Goal: Task Accomplishment & Management: Use online tool/utility

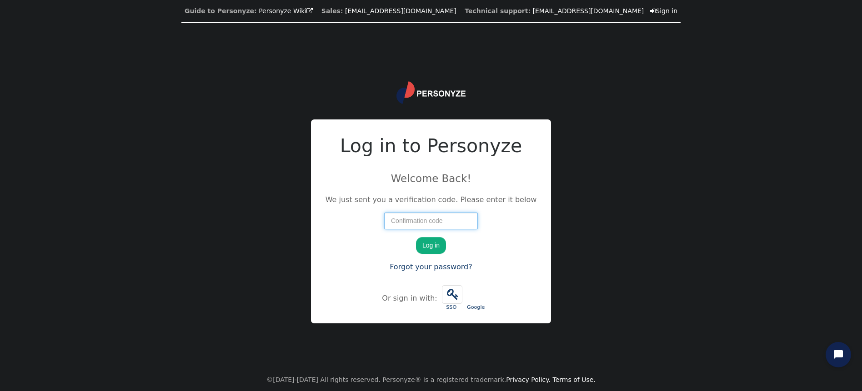
click at [425, 224] on input "number" at bounding box center [431, 221] width 94 height 16
type input "76015"
click at [435, 248] on button "Log in" at bounding box center [431, 245] width 30 height 16
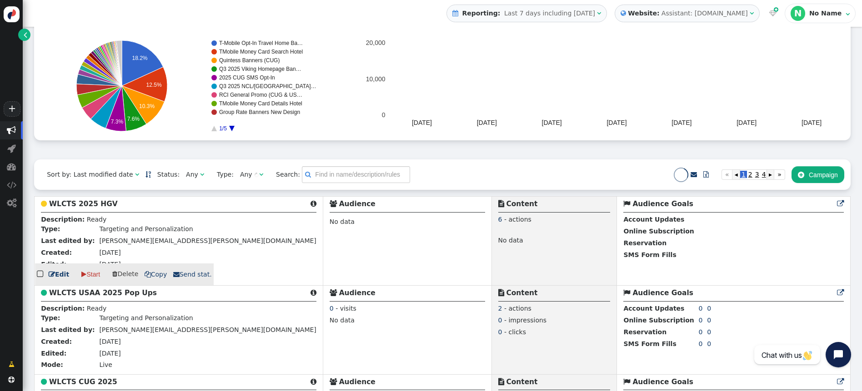
scroll to position [138, 0]
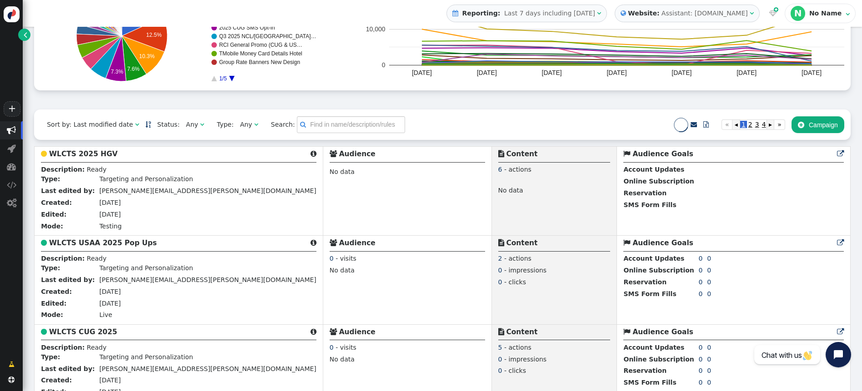
drag, startPoint x: 85, startPoint y: 143, endPoint x: 86, endPoint y: 159, distance: 15.5
click at [86, 158] on b "WLCTS 2025 HGV" at bounding box center [83, 154] width 69 height 8
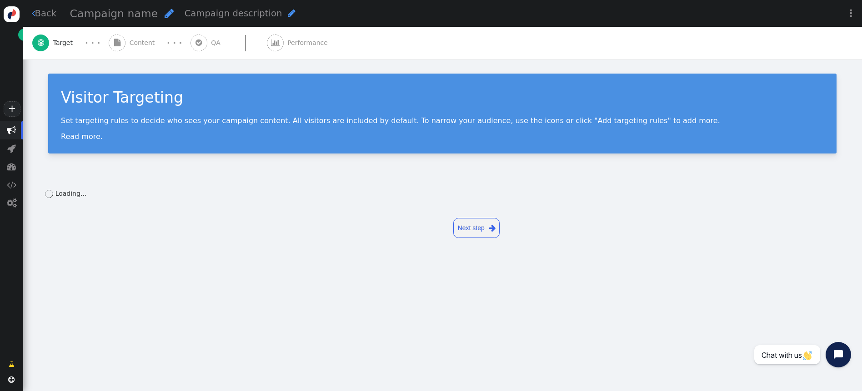
click at [84, 152] on div " Back Campaign name  Campaign description  Save as draft Publish for test Pu…" at bounding box center [442, 182] width 839 height 365
click at [142, 42] on span "Content" at bounding box center [144, 43] width 29 height 10
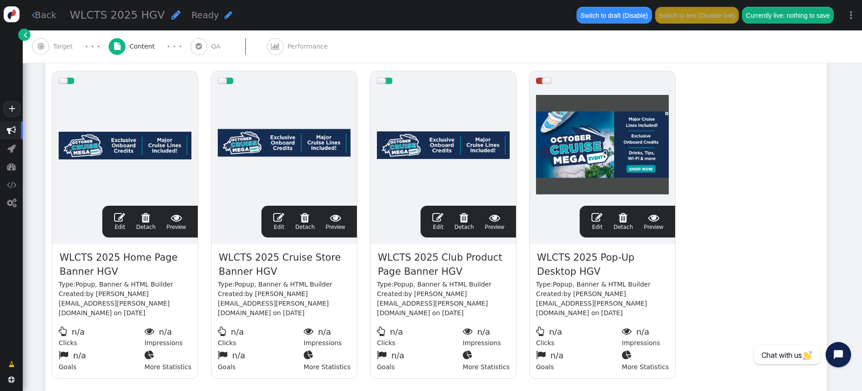
scroll to position [204, 0]
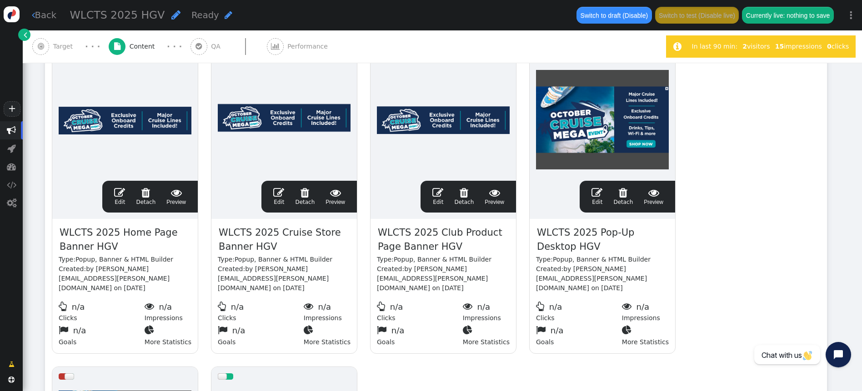
click at [121, 192] on span "" at bounding box center [119, 192] width 11 height 11
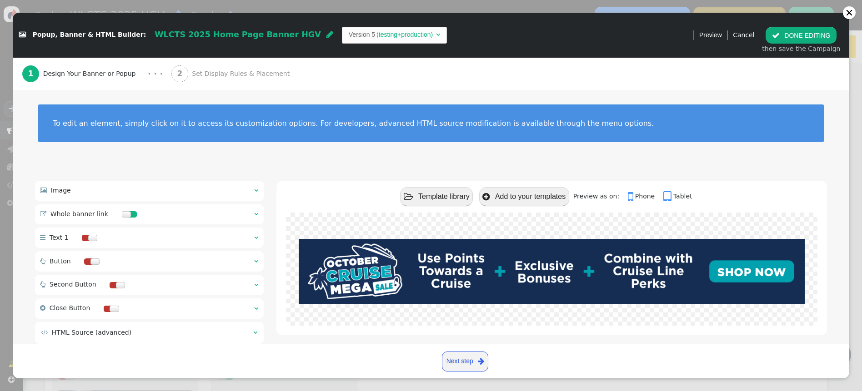
click at [258, 216] on div " Whole banner link  " at bounding box center [149, 215] width 229 height 20
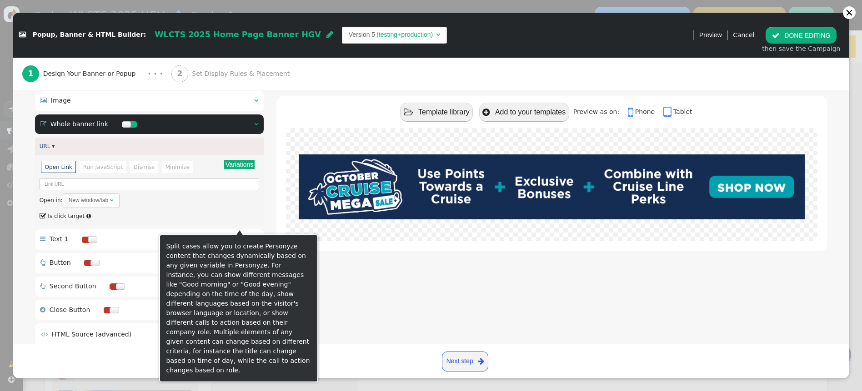
scroll to position [94, 0]
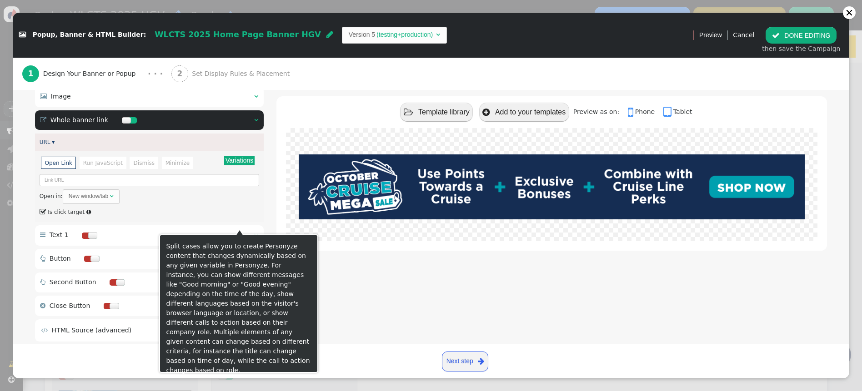
click at [232, 159] on button "Variations" at bounding box center [239, 160] width 30 height 9
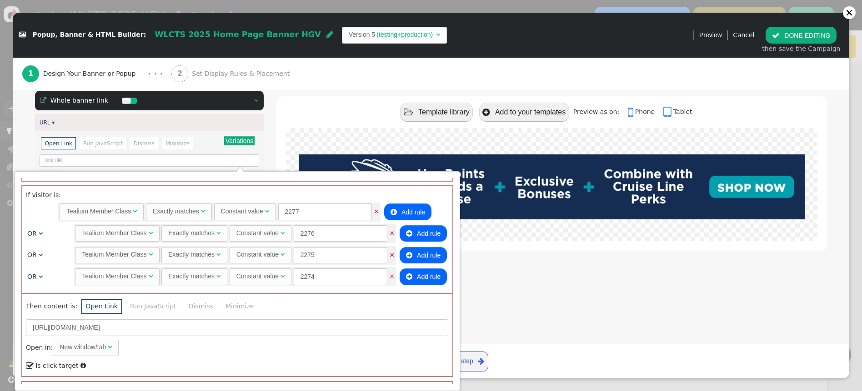
scroll to position [718, 0]
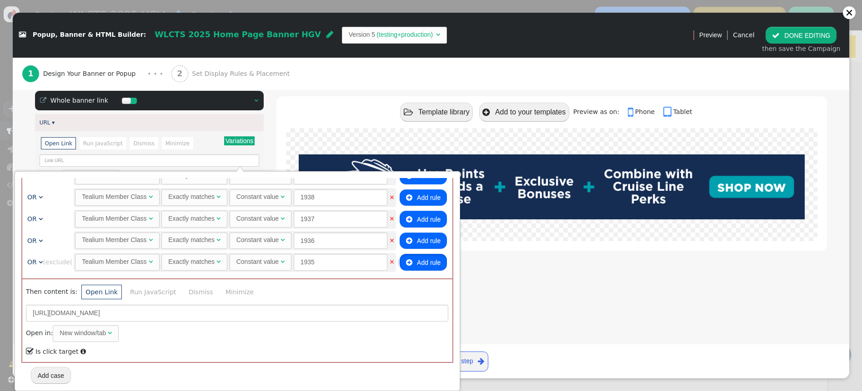
click at [426, 261] on button " Add rule" at bounding box center [423, 262] width 47 height 16
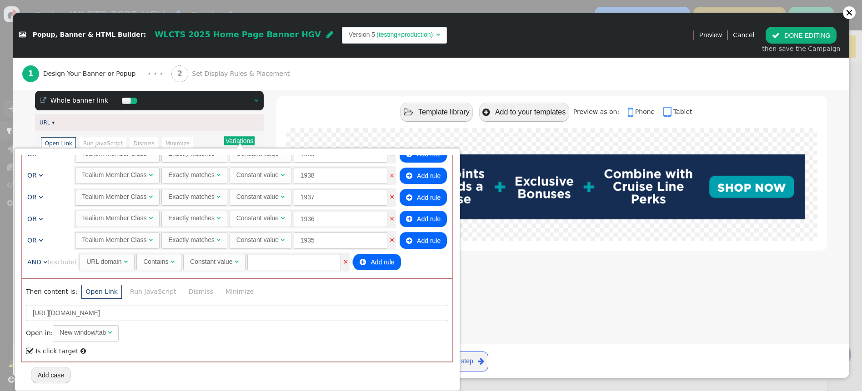
click at [114, 260] on div "URL domain" at bounding box center [103, 262] width 35 height 10
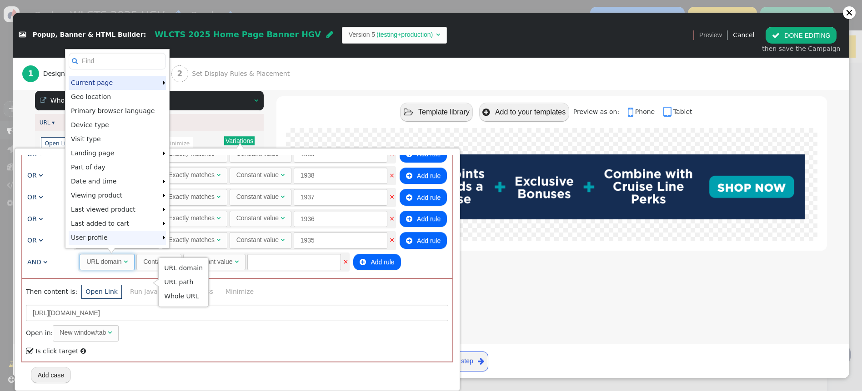
click at [162, 238] on div at bounding box center [163, 237] width 3 height 3
click at [146, 238] on td "User profile" at bounding box center [116, 238] width 94 height 14
click at [144, 237] on td "User profile" at bounding box center [116, 238] width 94 height 14
drag, startPoint x: 135, startPoint y: 238, endPoint x: 2, endPoint y: 272, distance: 136.6
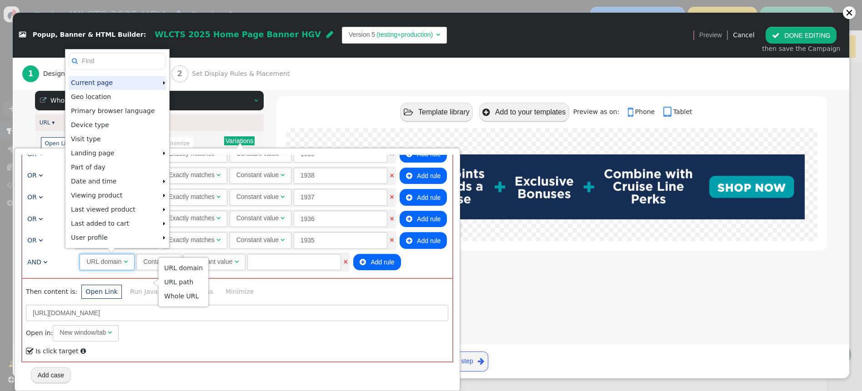
click at [134, 238] on td "User profile" at bounding box center [116, 238] width 94 height 14
click at [30, 262] on span "AND" at bounding box center [34, 262] width 14 height 7
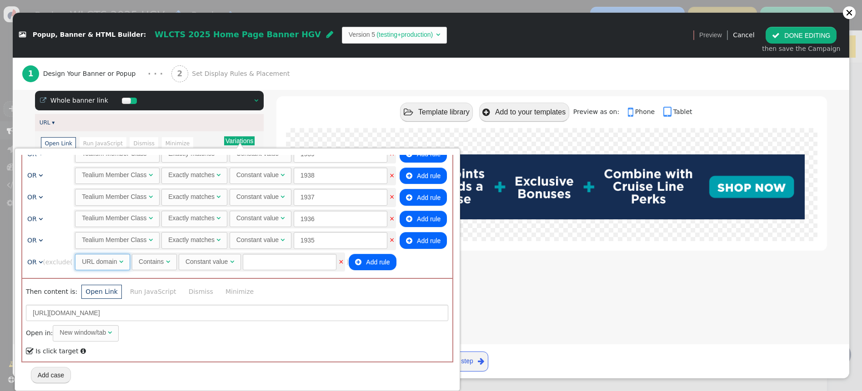
click at [104, 260] on div "URL domain" at bounding box center [99, 262] width 35 height 10
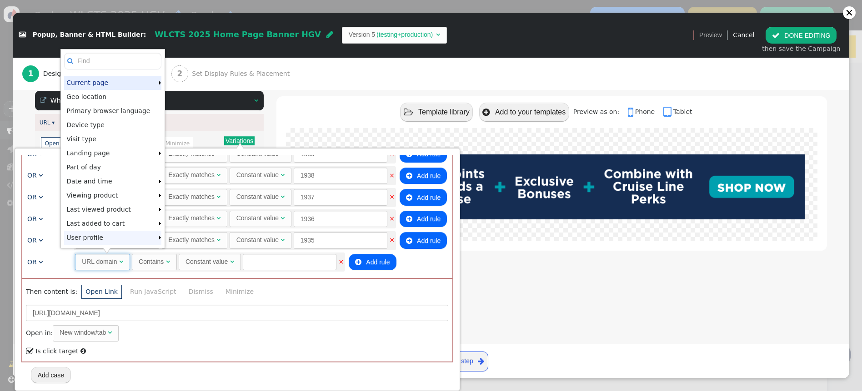
drag, startPoint x: 120, startPoint y: 240, endPoint x: 140, endPoint y: 241, distance: 20.9
click at [120, 240] on td "User profile" at bounding box center [111, 238] width 94 height 14
click at [158, 238] on div at bounding box center [159, 237] width 3 height 3
click at [271, 279] on div "Then content is: Open Link Run JavaScript Dismiss Minimize [URL][DOMAIN_NAME] O…" at bounding box center [237, 320] width 430 height 84
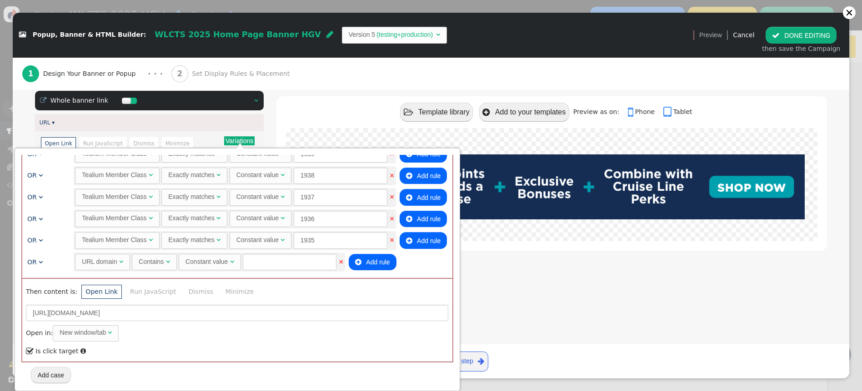
click at [662, 263] on div " Template library  Add to your templates Preview as on:  Phone  Tablet" at bounding box center [551, 196] width 551 height 258
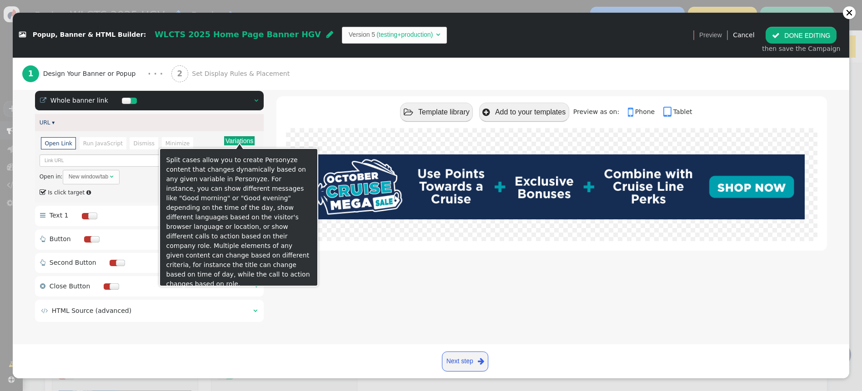
click at [243, 137] on button "Variations" at bounding box center [239, 140] width 30 height 9
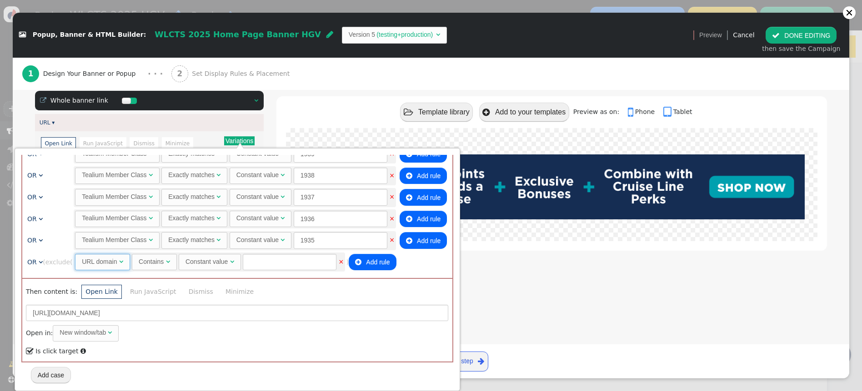
click at [130, 264] on span "URL domain " at bounding box center [102, 262] width 55 height 16
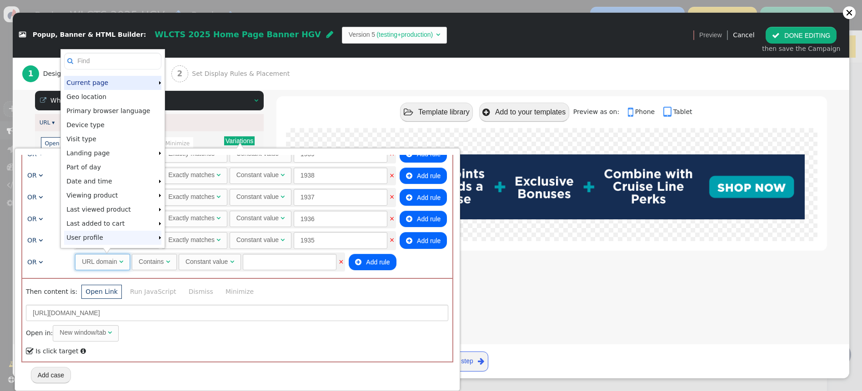
click at [135, 238] on td "User profile" at bounding box center [111, 238] width 94 height 14
click at [133, 238] on td "User profile" at bounding box center [111, 238] width 94 height 14
